Goal: Task Accomplishment & Management: Complete application form

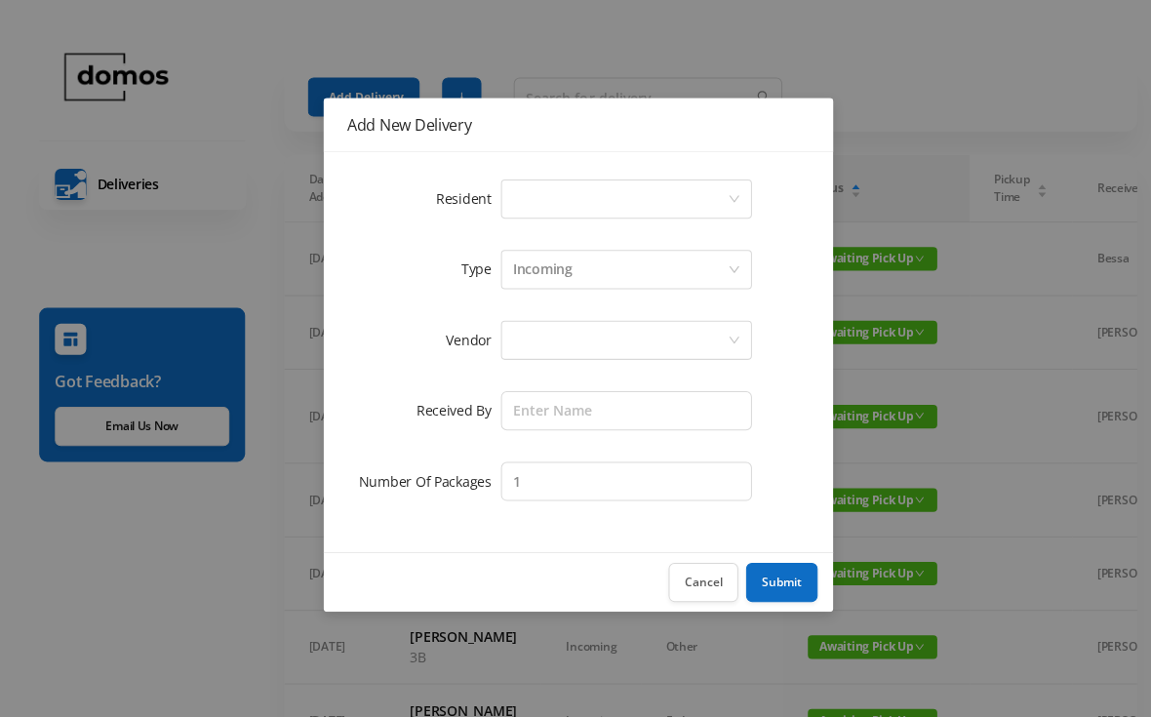
scroll to position [0, 27]
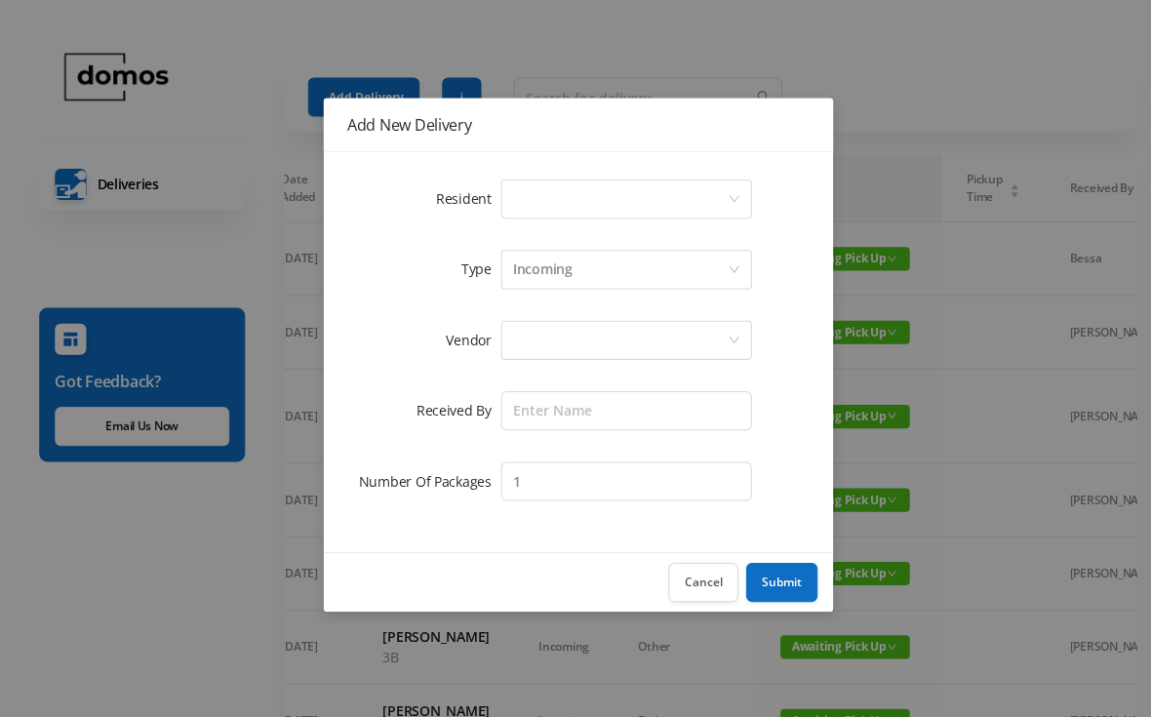
click at [584, 191] on div "Select a person" at bounding box center [617, 197] width 214 height 37
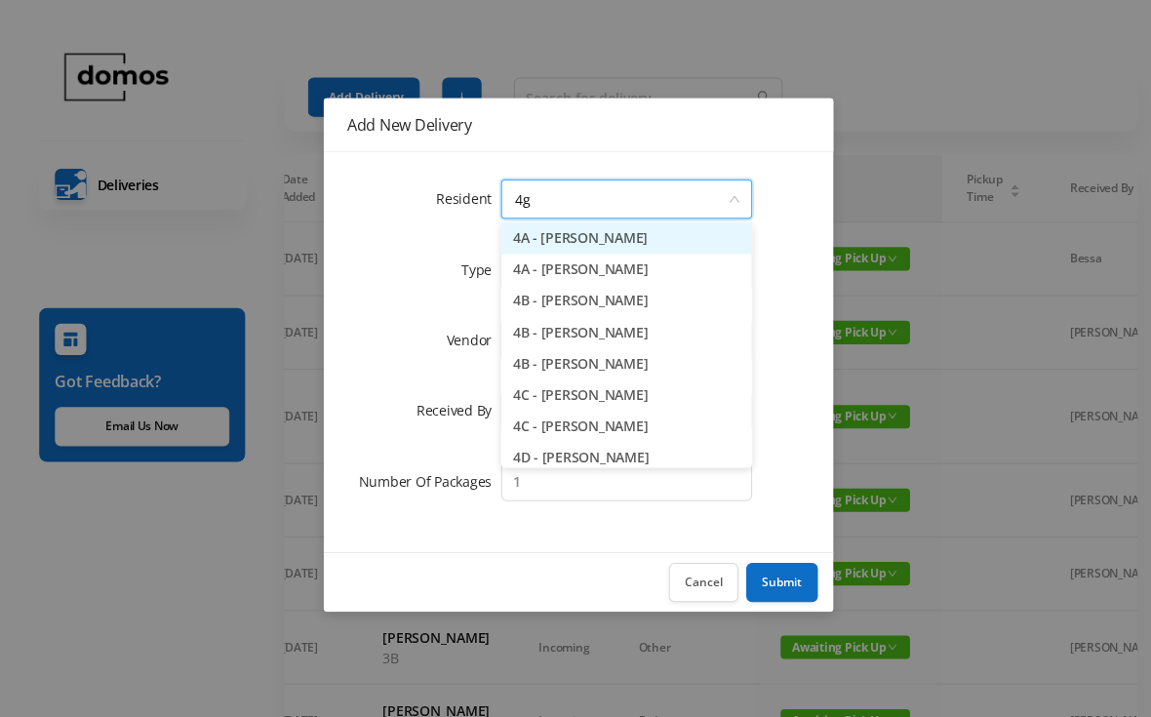
scroll to position [0, 0]
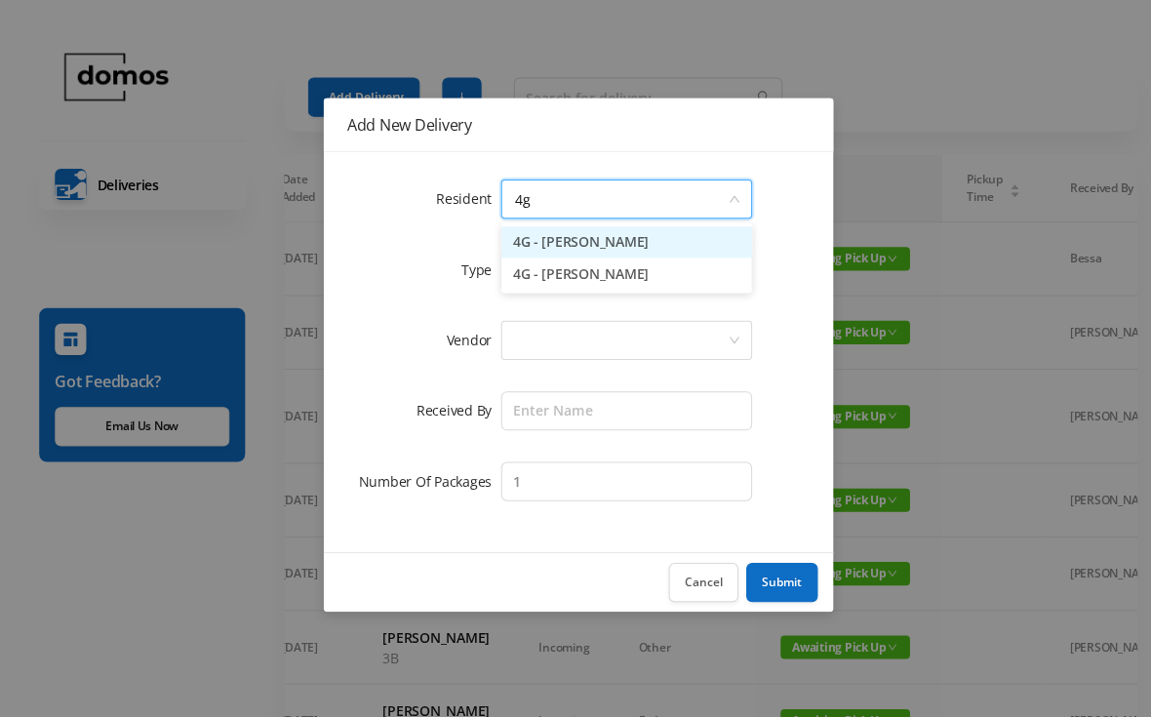
click at [600, 252] on li "4G - [PERSON_NAME]" at bounding box center [623, 240] width 250 height 31
type input "4g"
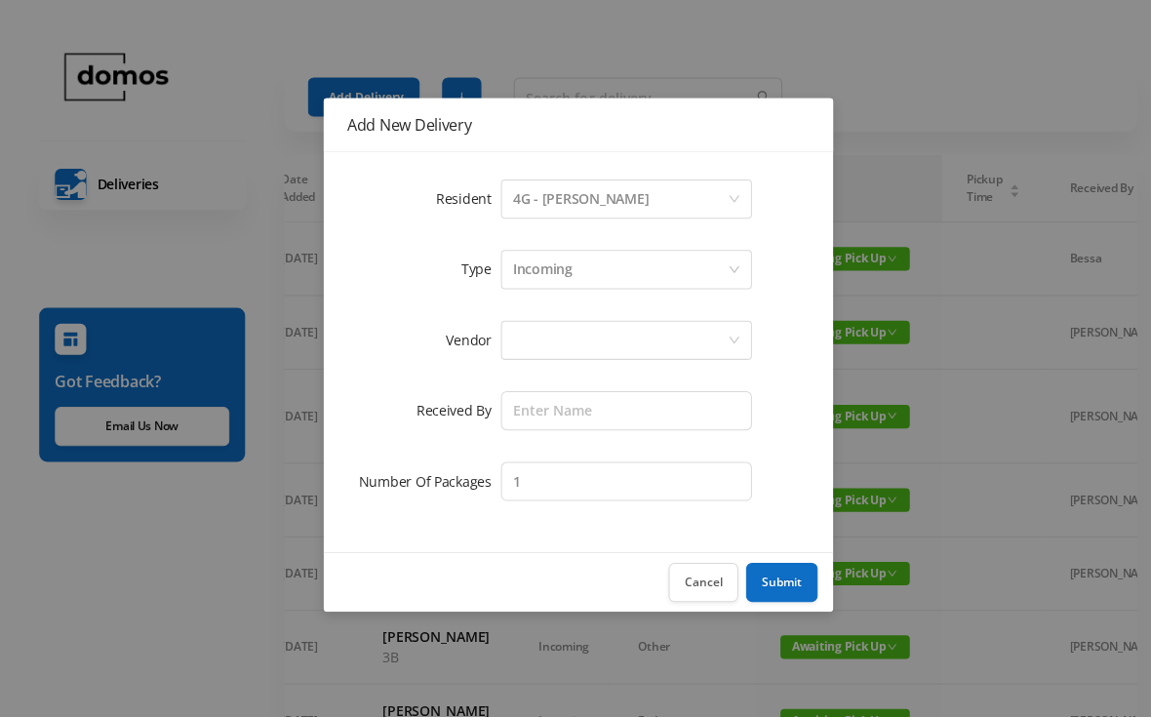
click at [585, 202] on div "4G - [PERSON_NAME]" at bounding box center [578, 197] width 136 height 37
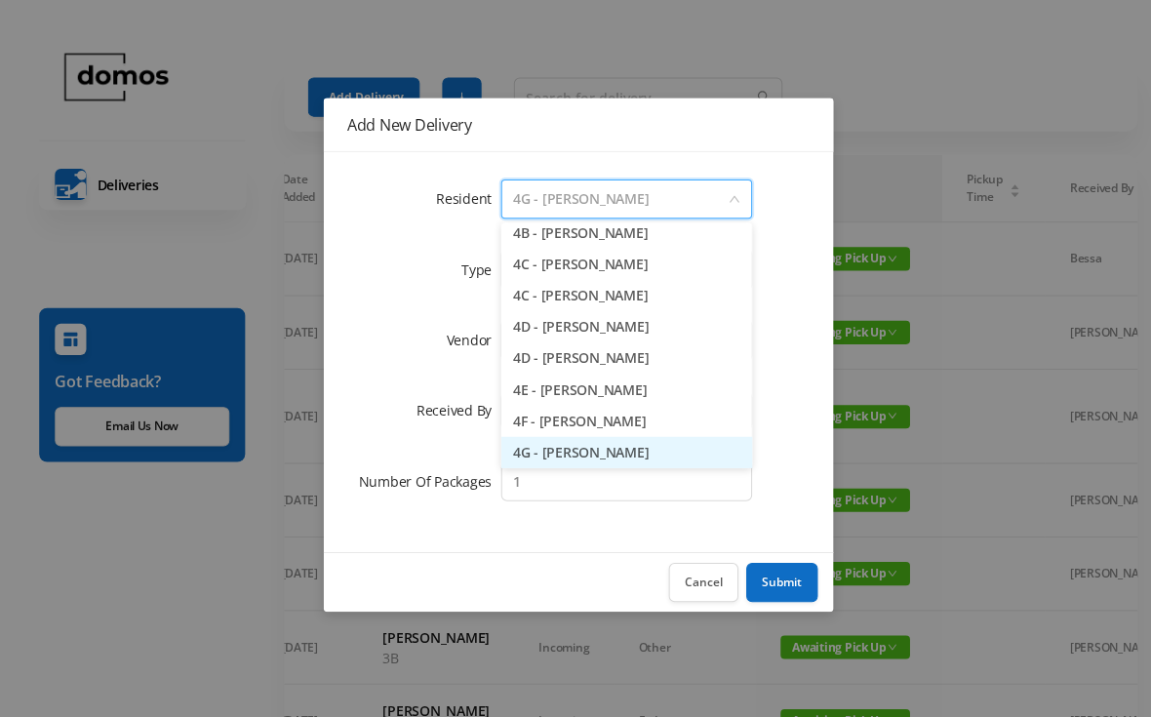
type input "G"
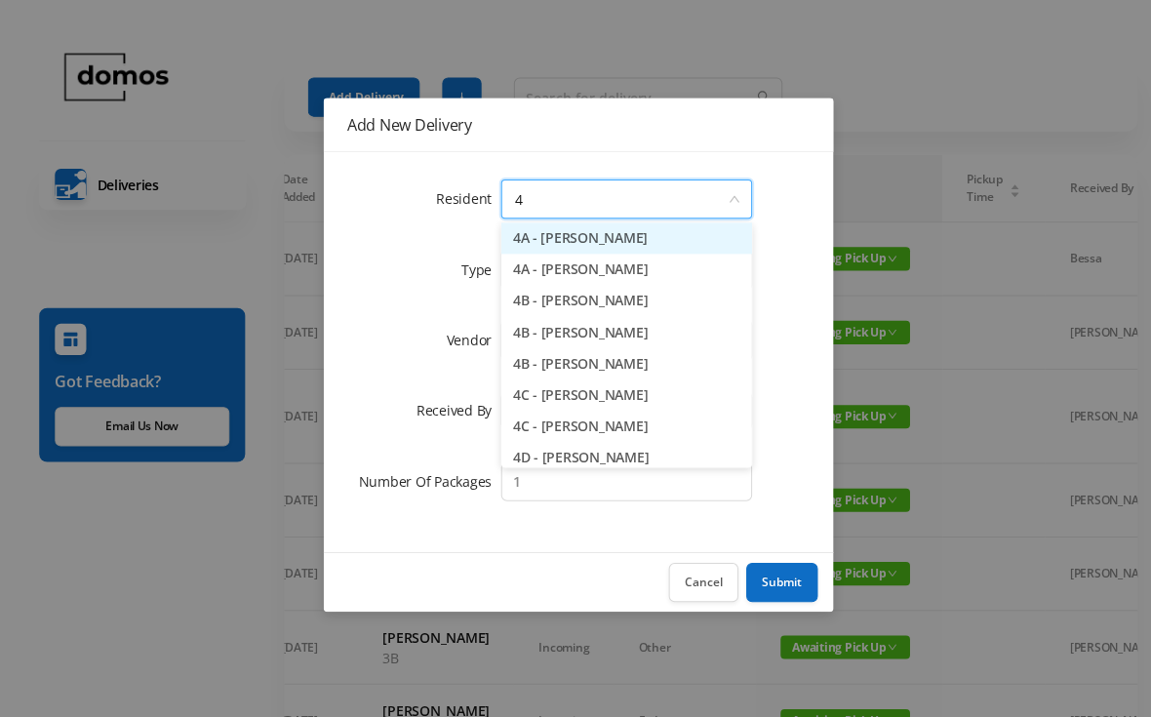
type input "4g"
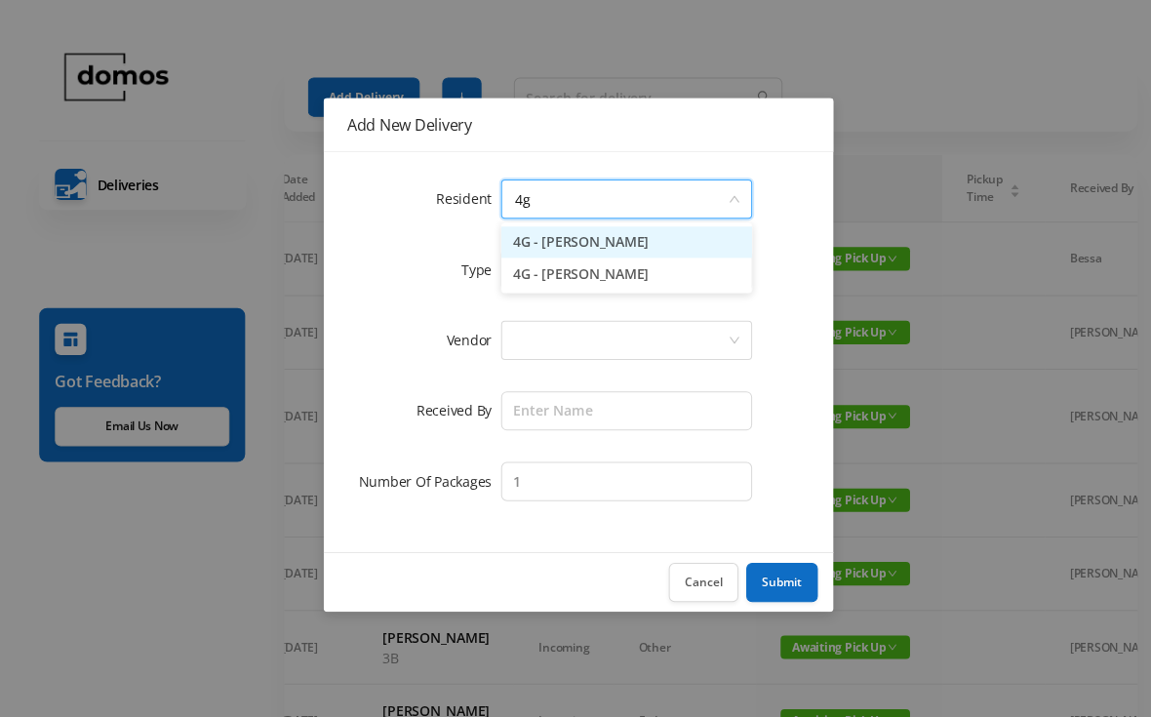
scroll to position [0, 0]
click at [623, 276] on li "4G - [PERSON_NAME]" at bounding box center [623, 272] width 250 height 31
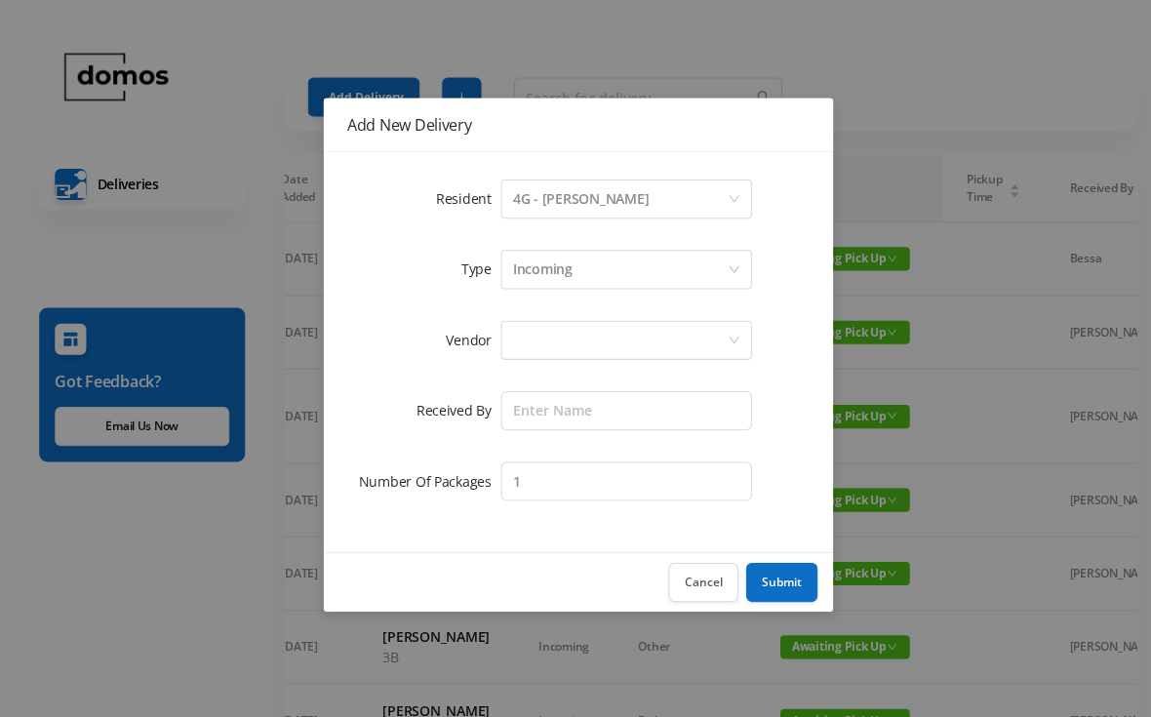
click at [638, 336] on div at bounding box center [617, 338] width 214 height 37
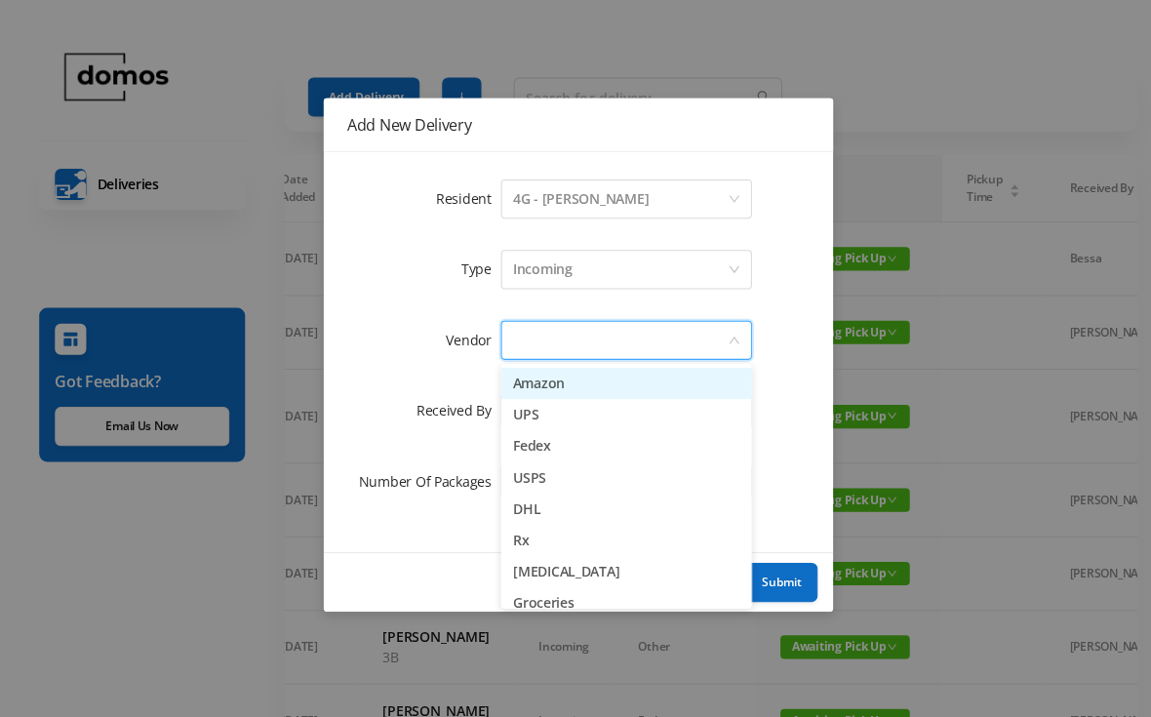
click at [592, 390] on li "Amazon" at bounding box center [623, 381] width 250 height 31
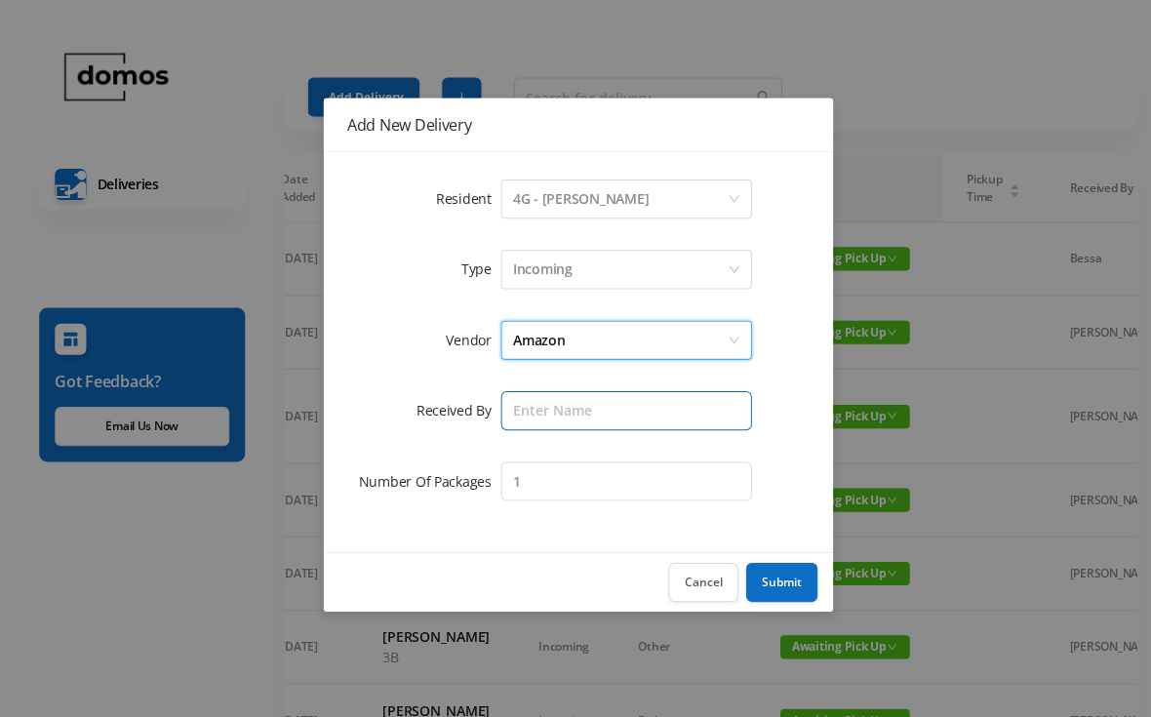
click at [633, 424] on input "text" at bounding box center [623, 408] width 250 height 39
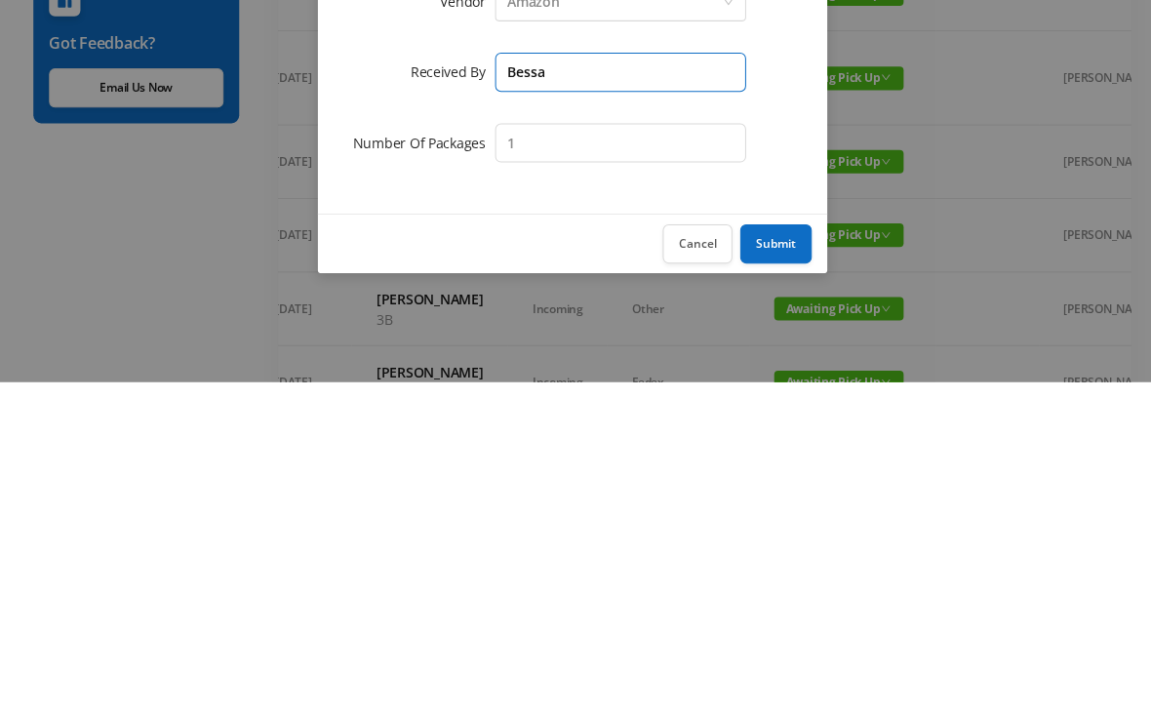
type input "Bessa"
click at [777, 560] on button "Submit" at bounding box center [777, 579] width 71 height 39
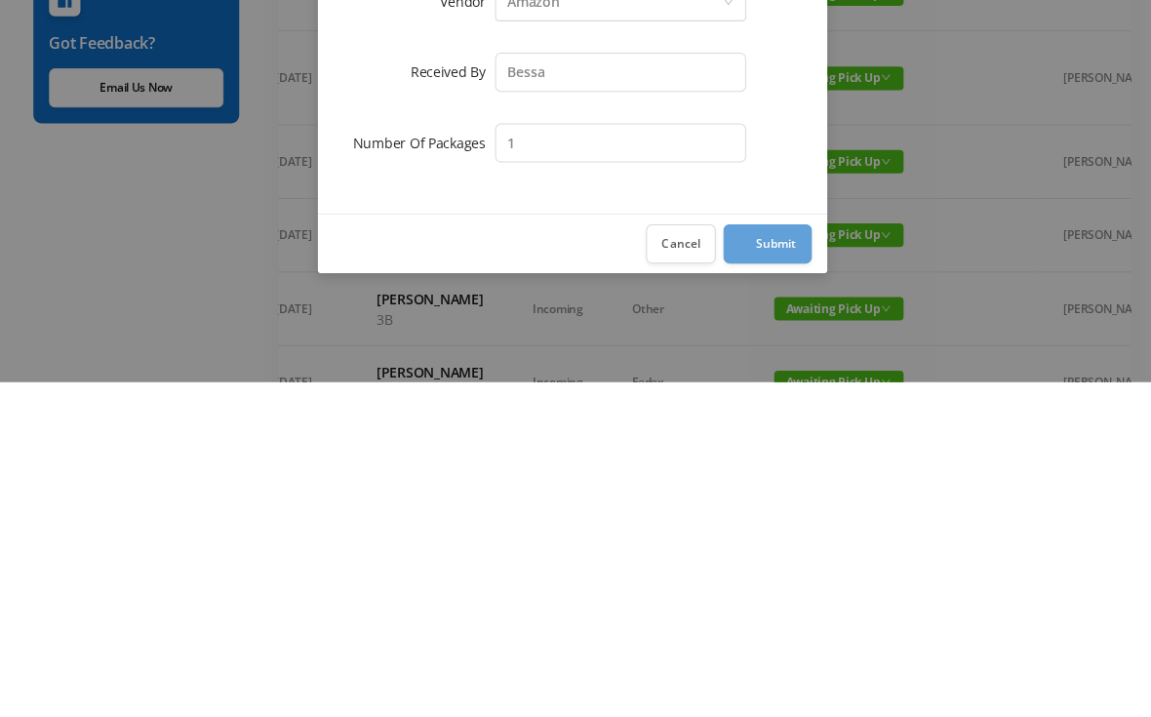
scroll to position [336, 0]
